Goal: Transaction & Acquisition: Contribute content

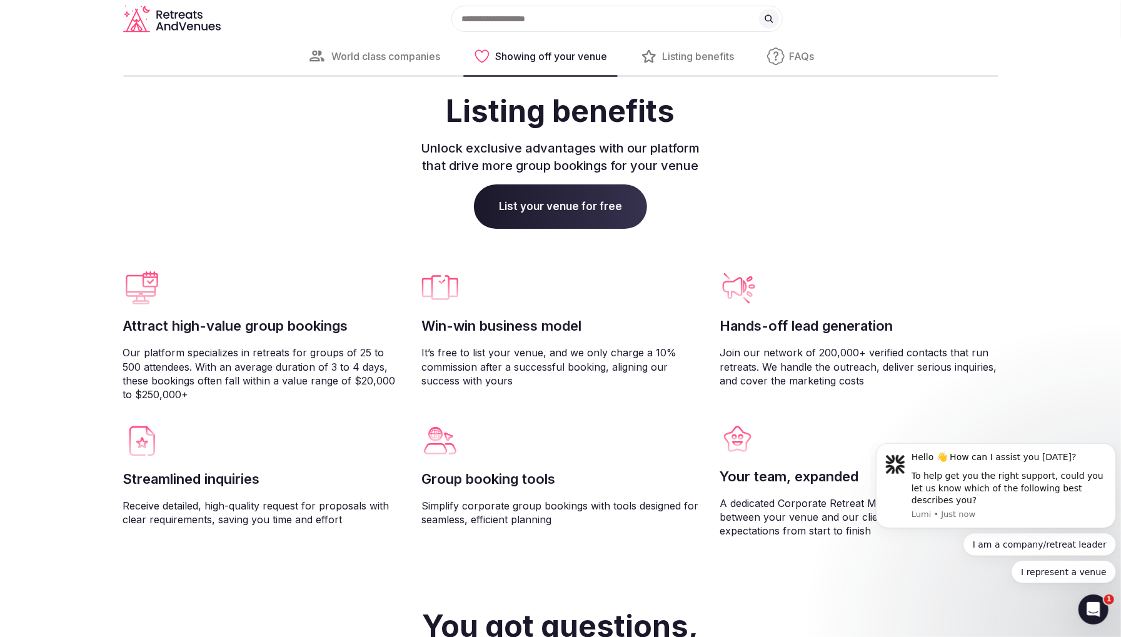
scroll to position [2896, 0]
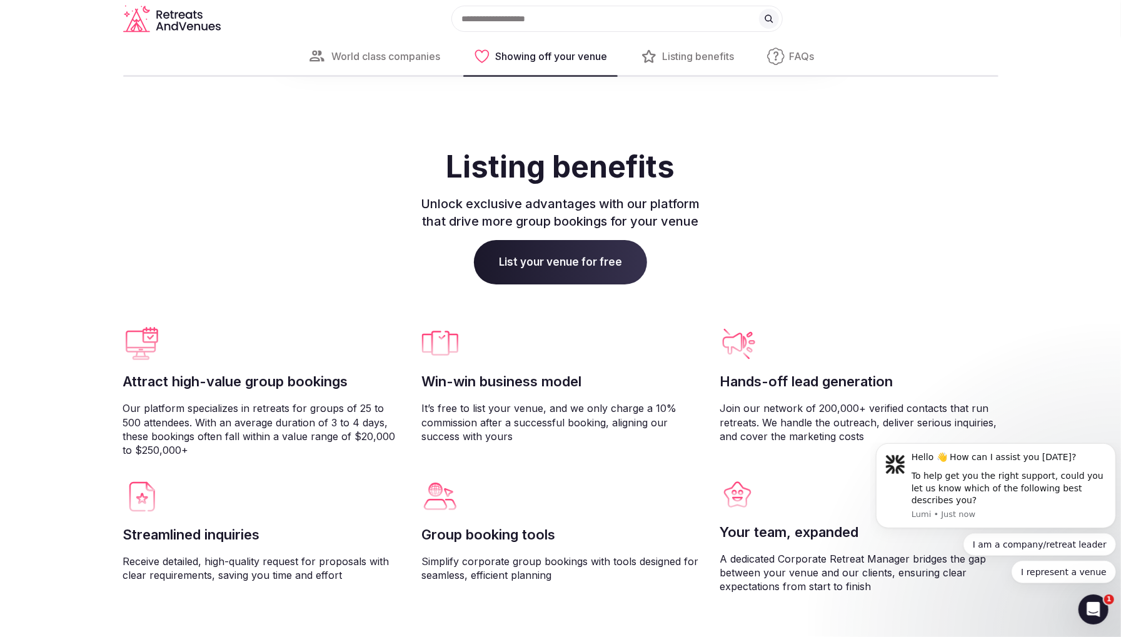
click at [561, 285] on span "List your venue for free" at bounding box center [560, 262] width 173 height 45
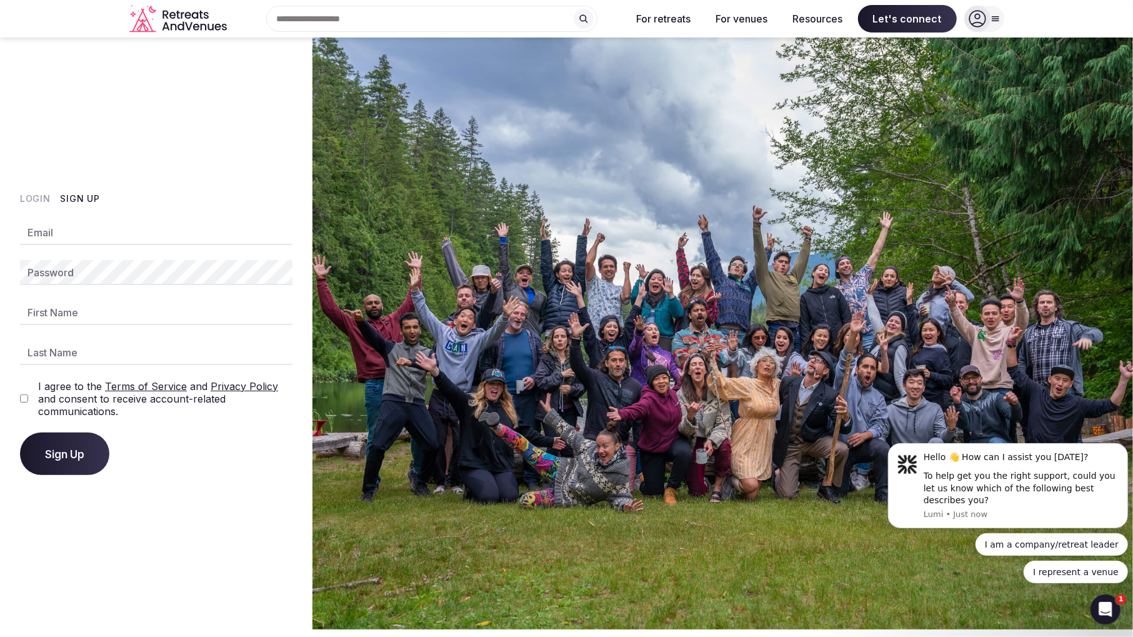
click at [91, 197] on button "Sign Up" at bounding box center [80, 199] width 39 height 13
click at [91, 229] on input "Email" at bounding box center [156, 232] width 273 height 25
type input "**********"
type input "****"
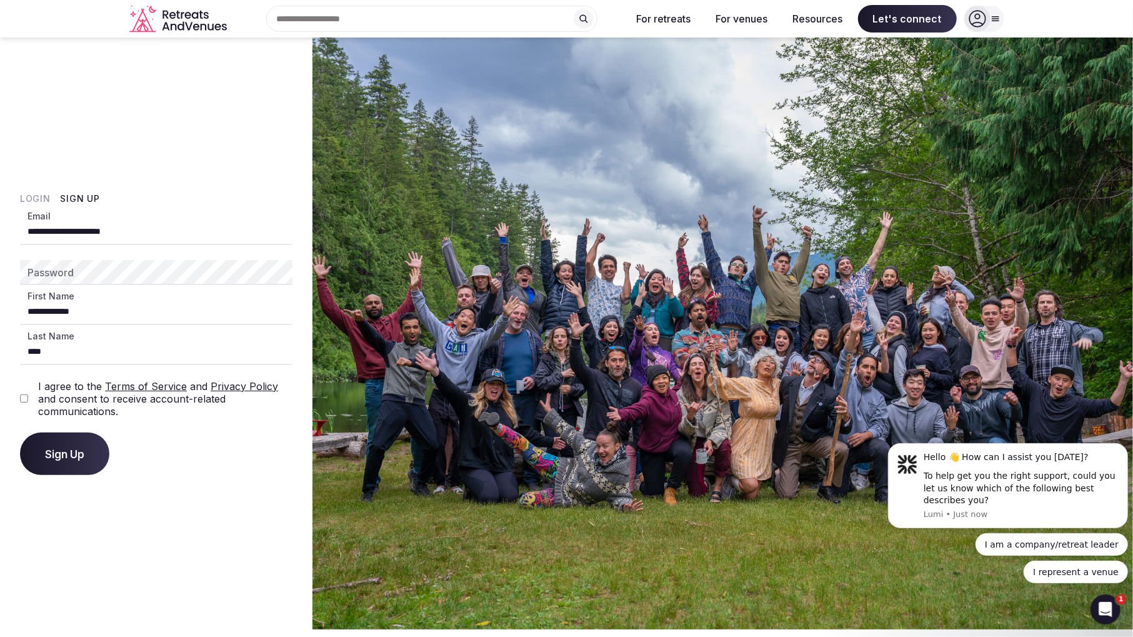
click at [56, 449] on span "Sign Up" at bounding box center [64, 454] width 39 height 13
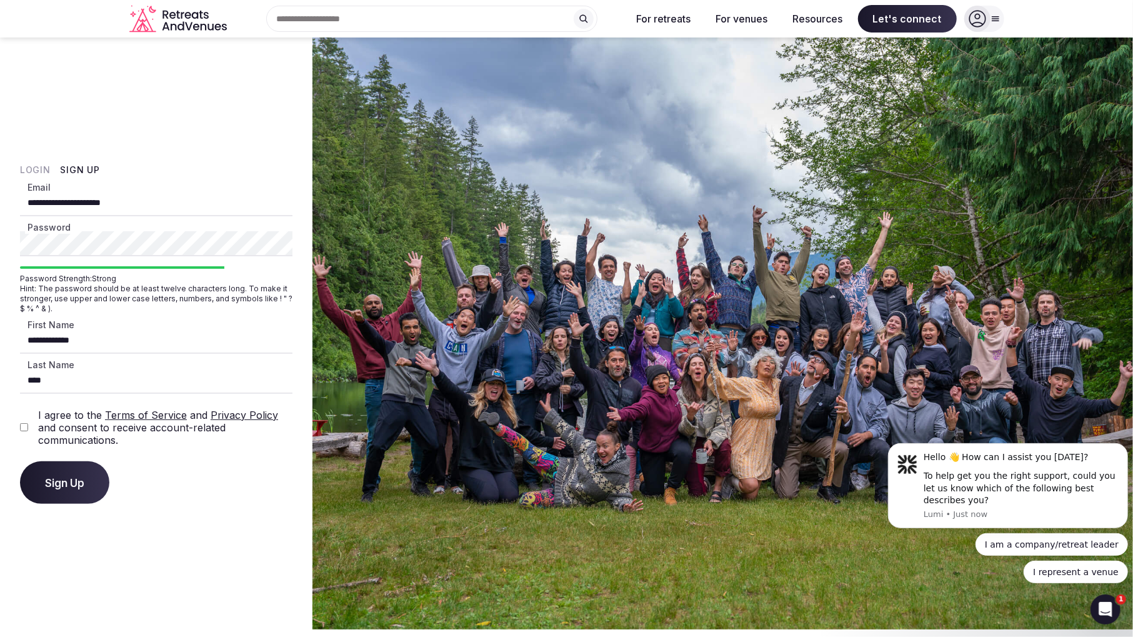
click at [51, 478] on span "Sign Up" at bounding box center [64, 482] width 39 height 13
click at [57, 474] on button "Sign Up" at bounding box center [64, 482] width 89 height 43
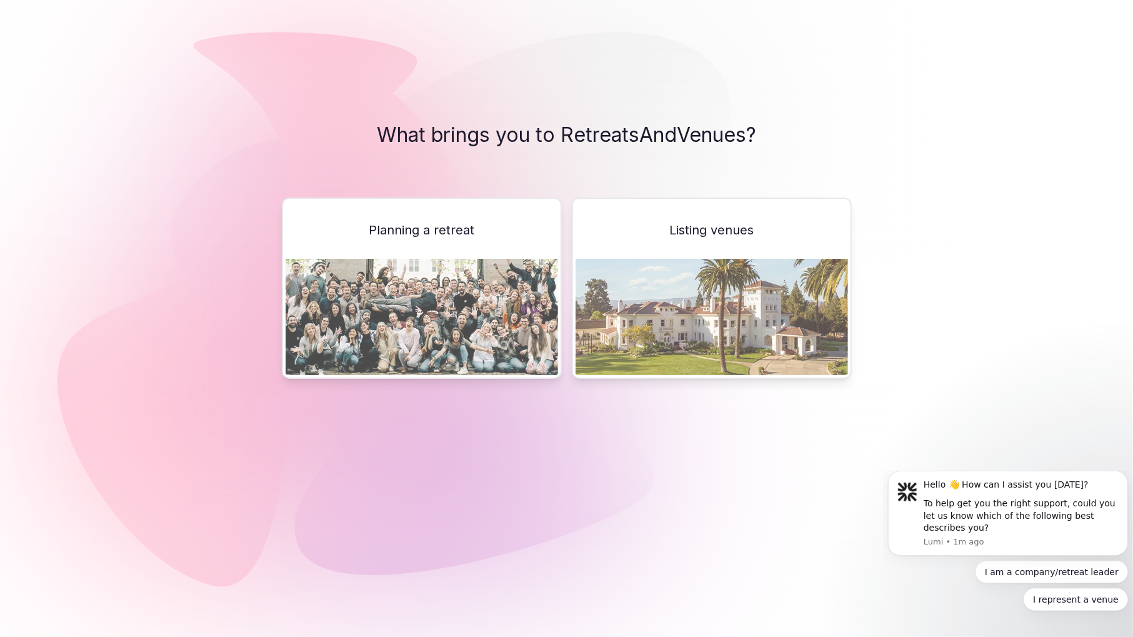
click at [674, 228] on span "Listing venues" at bounding box center [711, 230] width 84 height 18
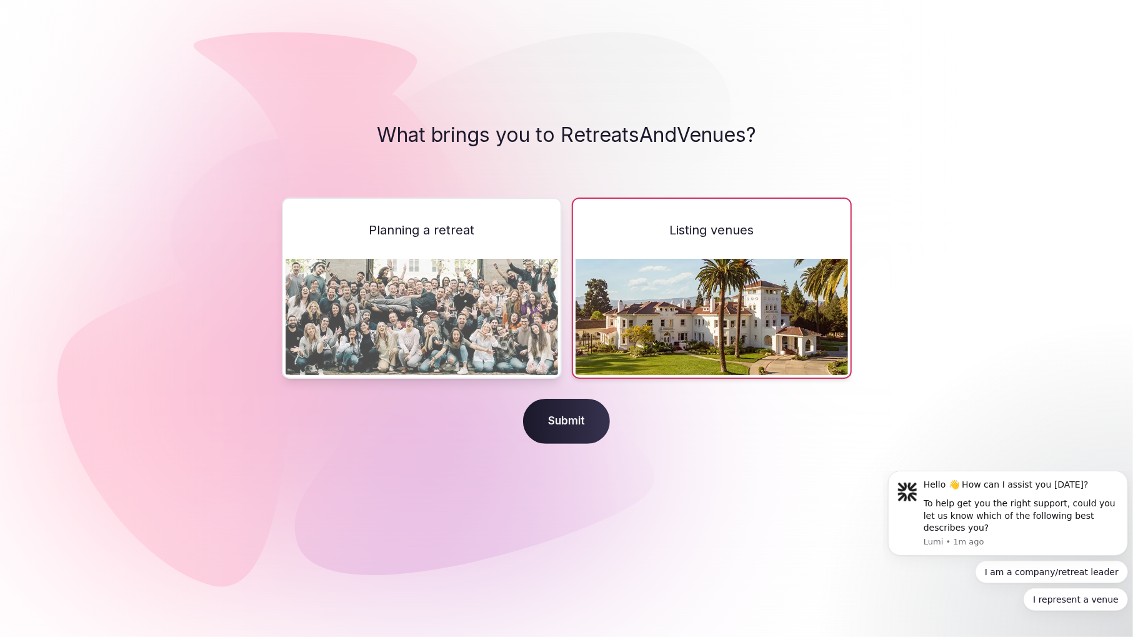
click at [564, 415] on span "Submit" at bounding box center [566, 421] width 87 height 45
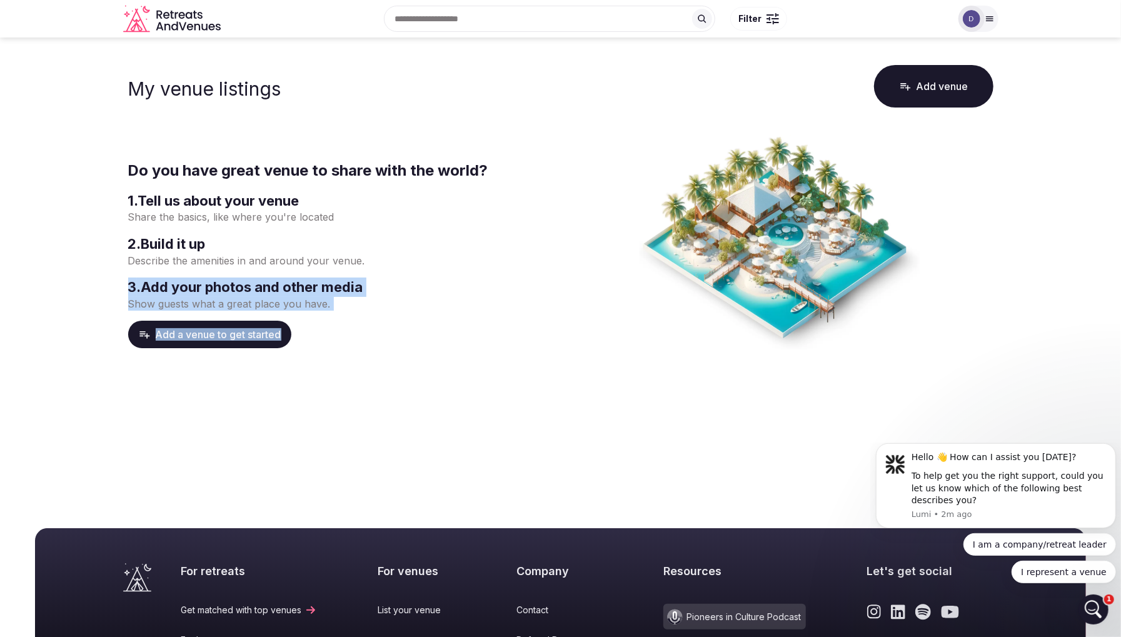
drag, startPoint x: 496, startPoint y: 271, endPoint x: 284, endPoint y: 379, distance: 237.9
click at [284, 379] on main "My venue listings Add venue Do you have great venue to share with the world? 1 …" at bounding box center [560, 266] width 1121 height 456
drag, startPoint x: 284, startPoint y: 379, endPoint x: 232, endPoint y: 333, distance: 69.5
click at [232, 333] on button "Add a venue to get started" at bounding box center [209, 335] width 163 height 28
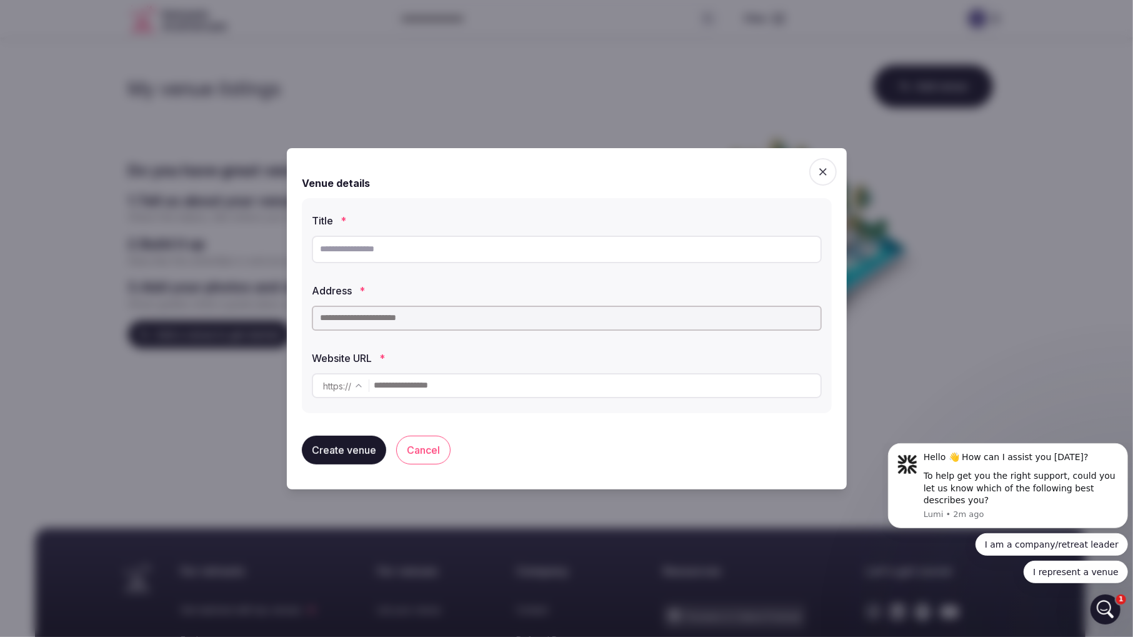
click at [394, 252] on input "text" at bounding box center [567, 250] width 510 height 28
click at [824, 169] on icon "button" at bounding box center [823, 172] width 13 height 13
